Goal: Task Accomplishment & Management: Use online tool/utility

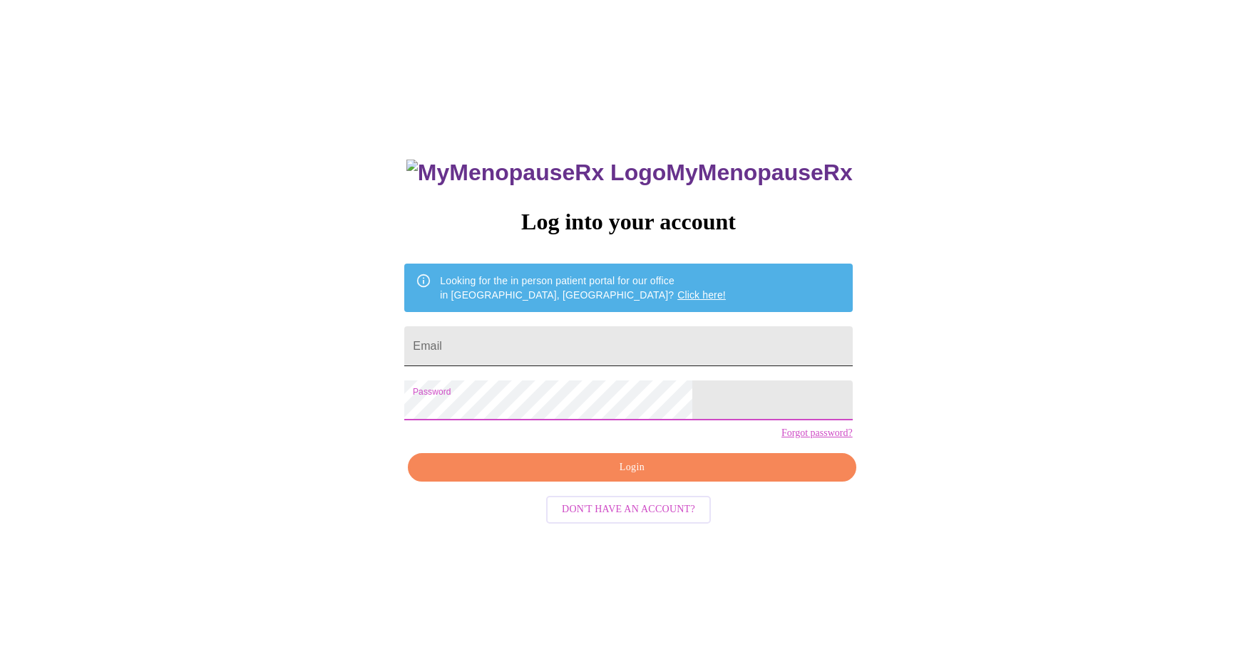
click at [562, 345] on input "Email" at bounding box center [628, 346] width 448 height 40
type input "[PERSON_NAME][EMAIL_ADDRESS][PERSON_NAME][DOMAIN_NAME]"
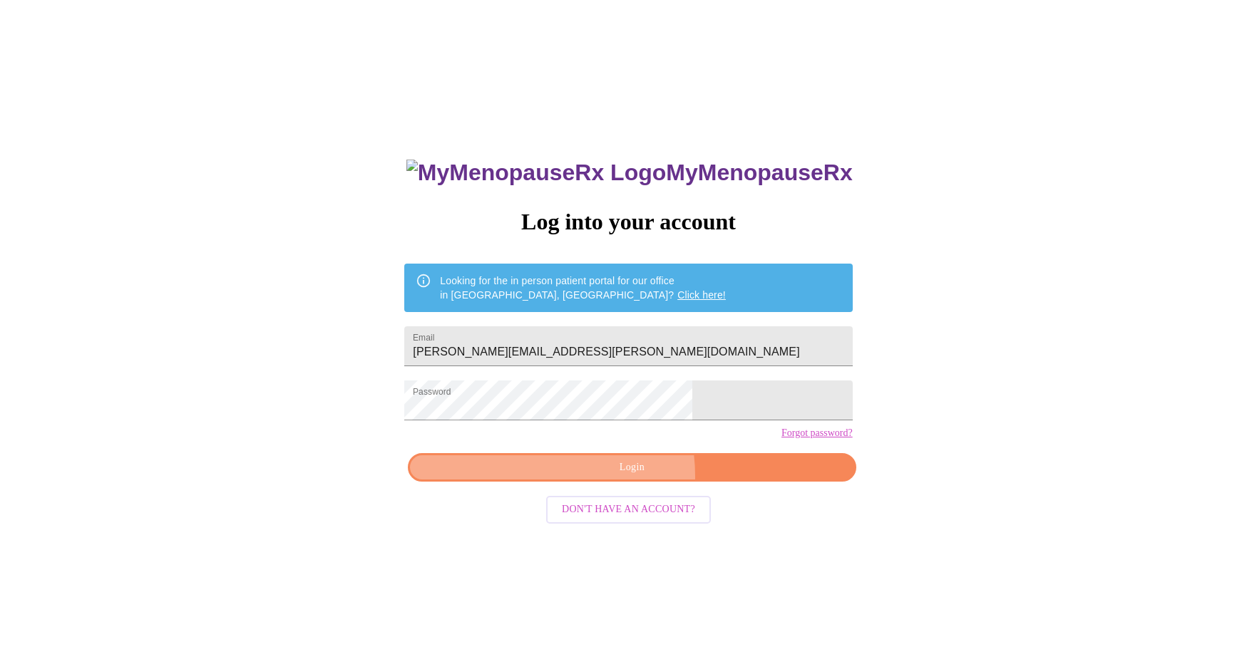
click at [587, 483] on button "Login" at bounding box center [632, 467] width 448 height 29
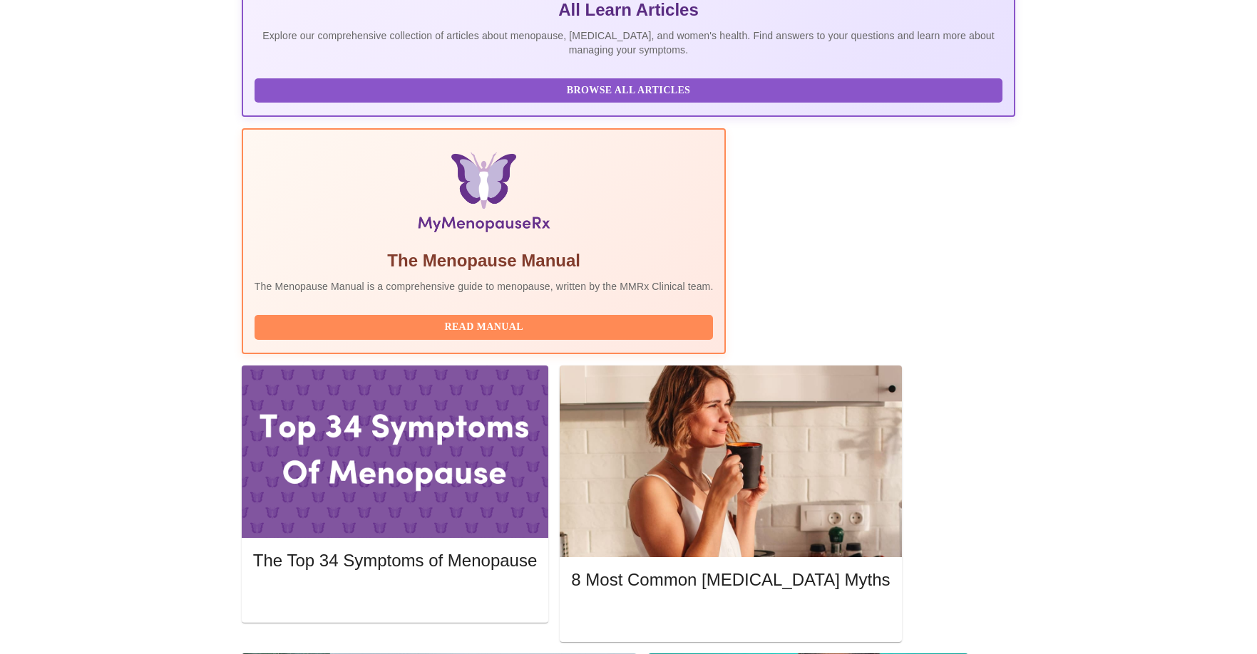
scroll to position [333, 0]
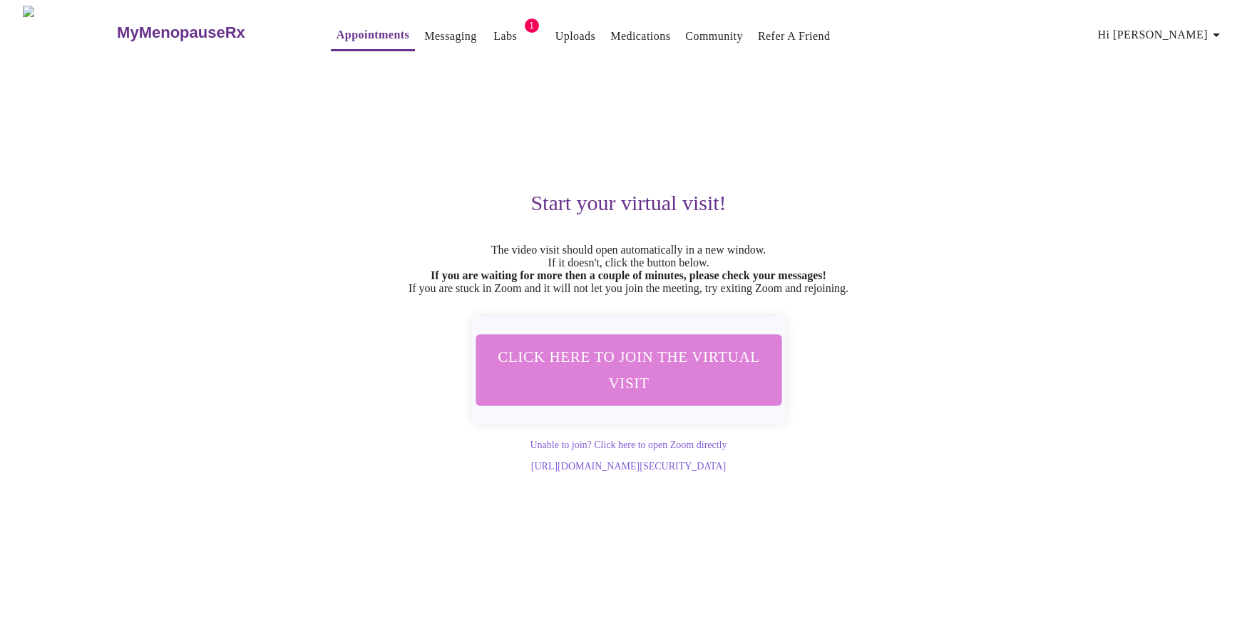
click at [656, 406] on button "Click here to join the virtual visit" at bounding box center [628, 369] width 306 height 71
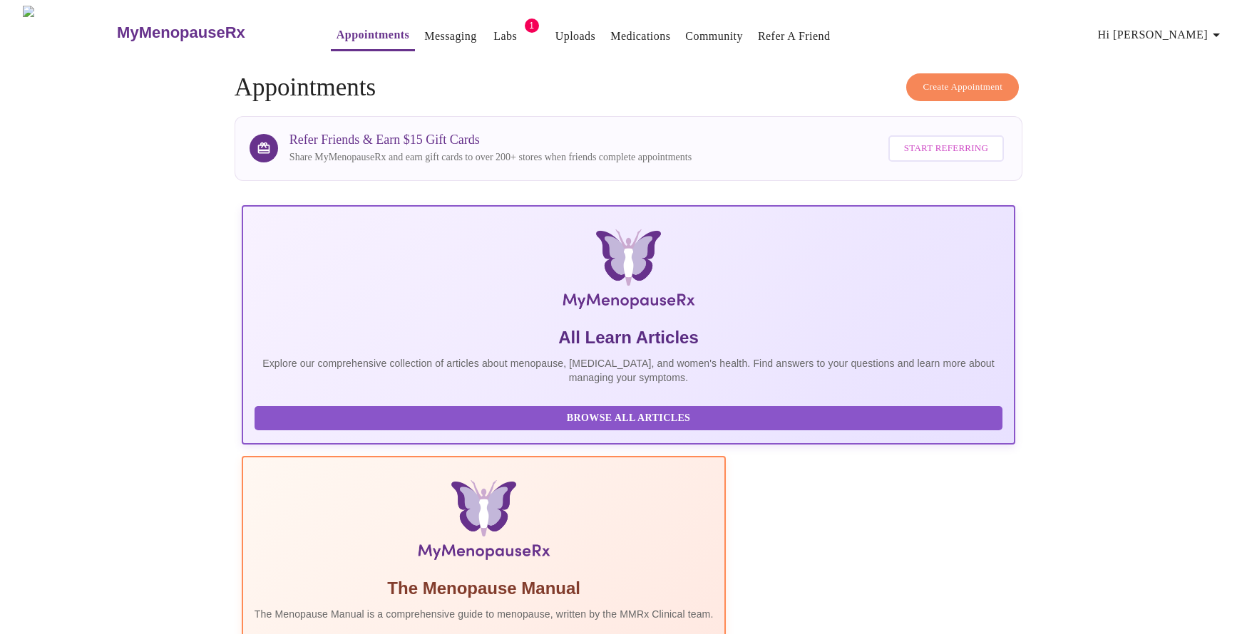
click at [493, 32] on link "Labs" at bounding box center [505, 36] width 24 height 20
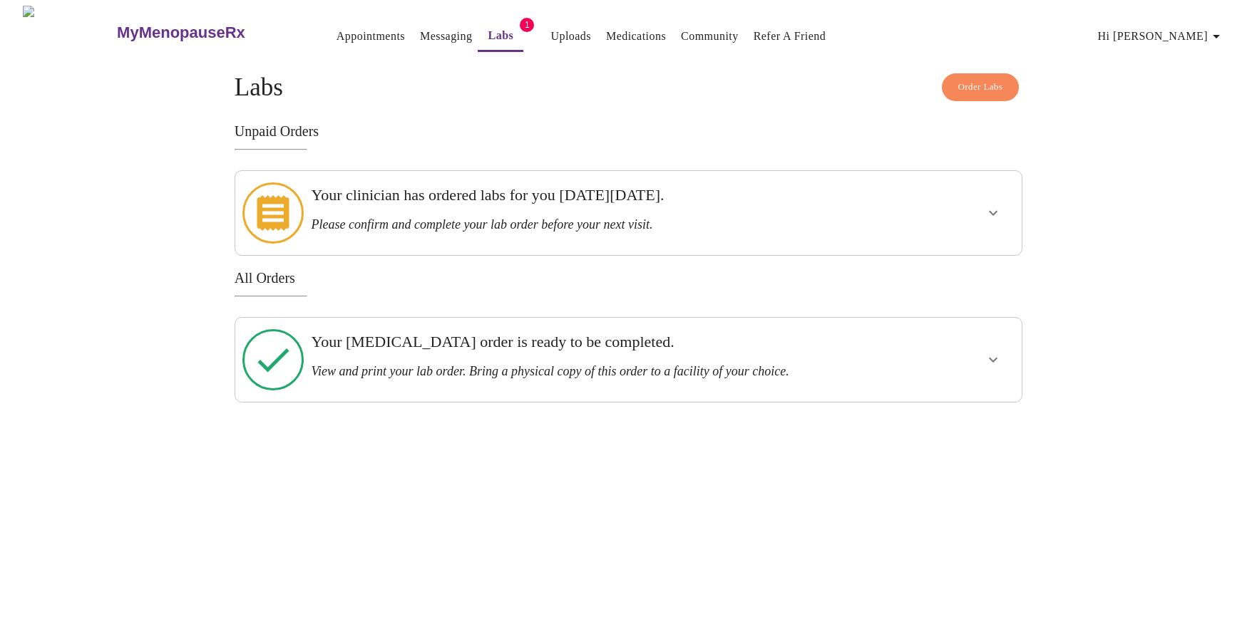
click at [704, 217] on h3 "Please confirm and complete your lab order before your next visit." at bounding box center [590, 224] width 558 height 15
click at [982, 204] on button "show more" at bounding box center [993, 213] width 34 height 34
